Goal: Check status

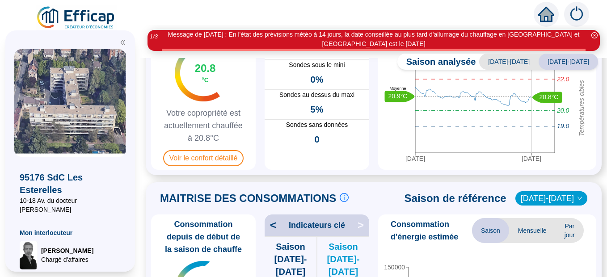
scroll to position [126, 0]
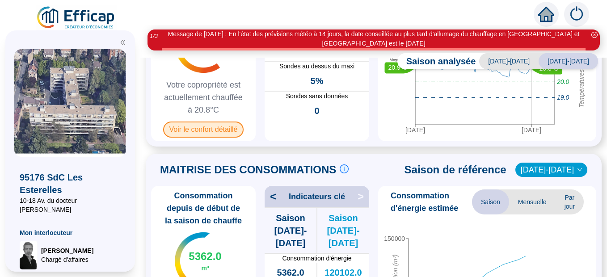
click at [212, 128] on span "Voir le confort détaillé" at bounding box center [203, 130] width 81 height 16
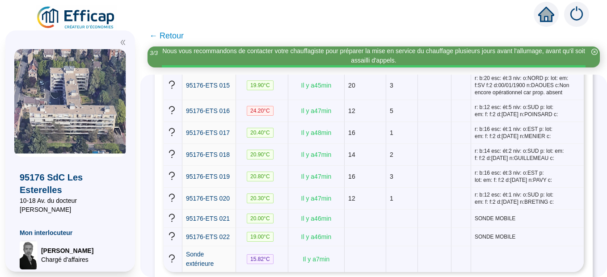
scroll to position [525, 0]
